Goal: Task Accomplishment & Management: Manage account settings

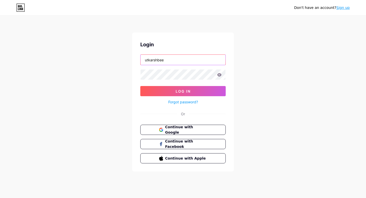
type input "utkarshbee"
click at [140, 86] on button "Log In" at bounding box center [182, 91] width 85 height 10
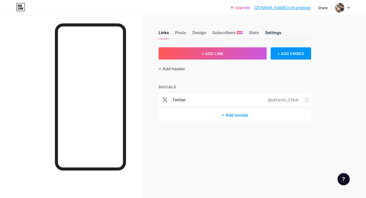
click at [276, 36] on div "Settings" at bounding box center [273, 33] width 16 height 9
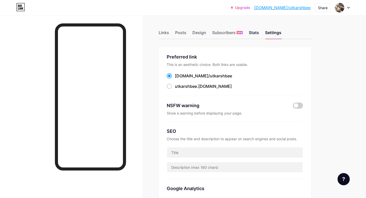
click at [257, 34] on div "Stats" at bounding box center [254, 33] width 10 height 9
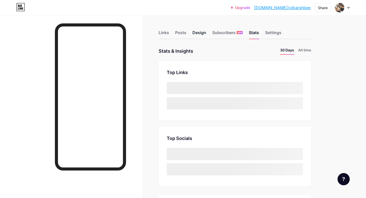
click at [197, 33] on div "Design" at bounding box center [199, 33] width 14 height 9
click at [178, 33] on div "Posts" at bounding box center [180, 33] width 11 height 9
click at [160, 33] on div "Links" at bounding box center [164, 33] width 10 height 9
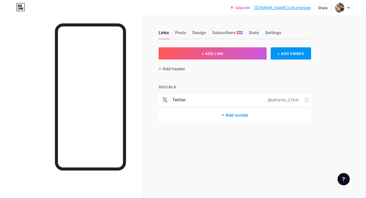
click at [308, 96] on div "twitter @utkarsh_22kar" at bounding box center [235, 100] width 152 height 12
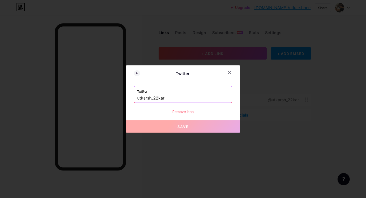
click at [184, 109] on div "Remove icon" at bounding box center [183, 111] width 98 height 5
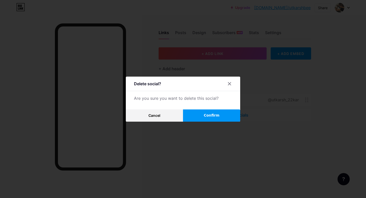
click at [205, 114] on span "Confirm" at bounding box center [212, 115] width 16 height 5
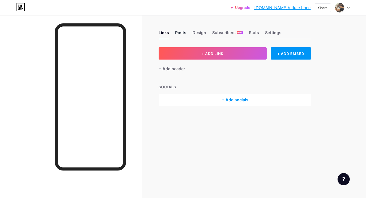
click at [182, 33] on div "Posts" at bounding box center [180, 33] width 11 height 9
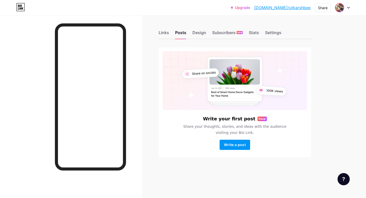
click at [338, 12] on div at bounding box center [342, 7] width 15 height 9
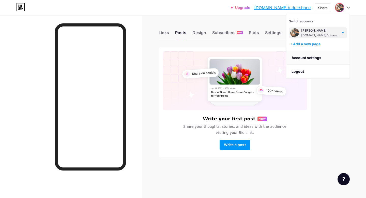
click at [309, 57] on link "Account settings" at bounding box center [317, 58] width 63 height 14
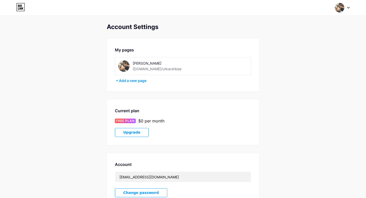
click at [126, 64] on img at bounding box center [123, 65] width 11 height 11
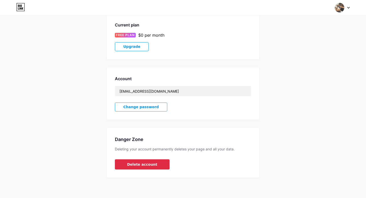
click at [137, 165] on span "Delete account" at bounding box center [142, 164] width 30 height 5
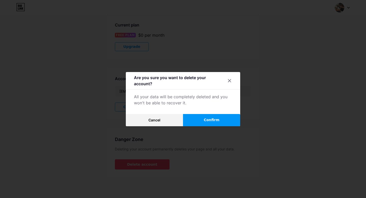
click at [206, 127] on div at bounding box center [183, 99] width 366 height 198
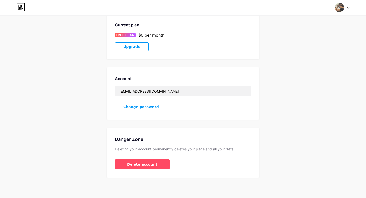
click at [206, 122] on div "Account Settings My pages Utkarsh Baviskar bio.link/utkarshbee + Add a new page…" at bounding box center [183, 58] width 152 height 240
click at [140, 163] on span "Delete account" at bounding box center [142, 164] width 30 height 5
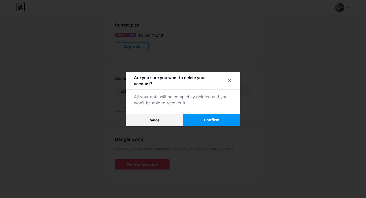
click at [208, 120] on span "Confirm" at bounding box center [212, 119] width 16 height 5
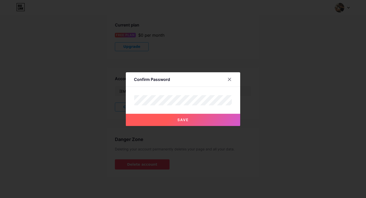
click at [188, 117] on span "Save" at bounding box center [182, 119] width 11 height 4
